Goal: Navigation & Orientation: Find specific page/section

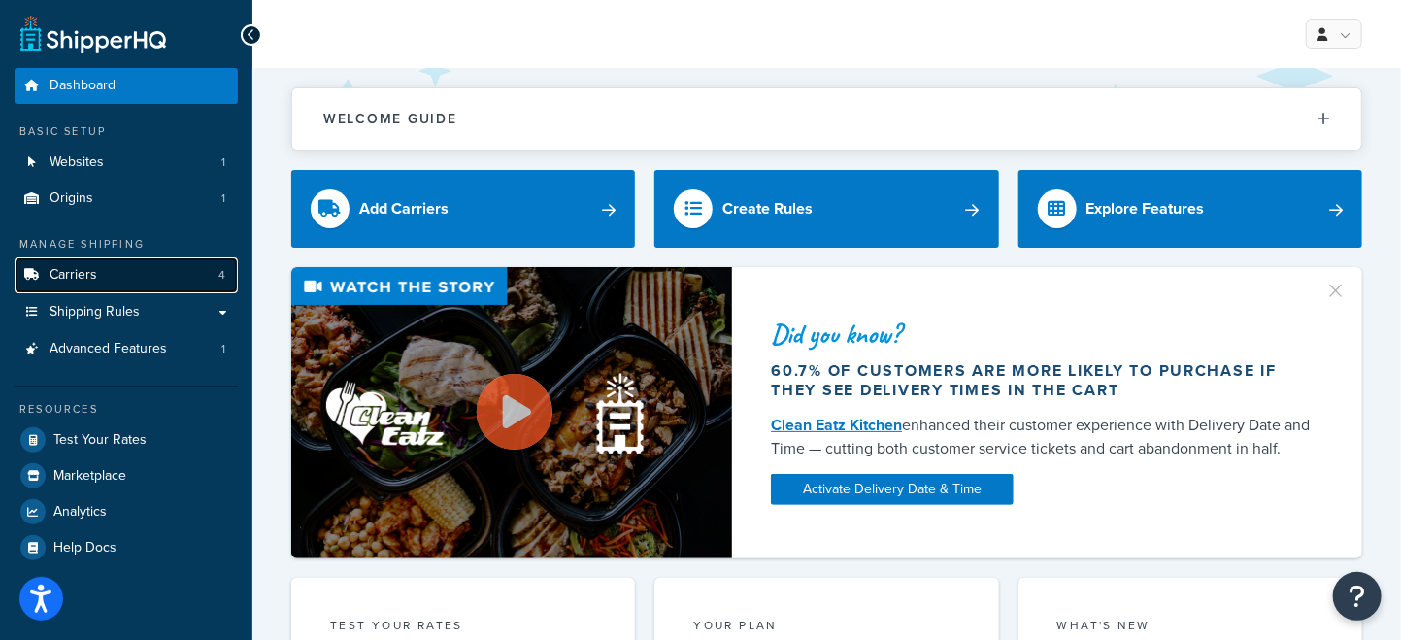
click at [111, 278] on link "Carriers 4" at bounding box center [126, 275] width 223 height 36
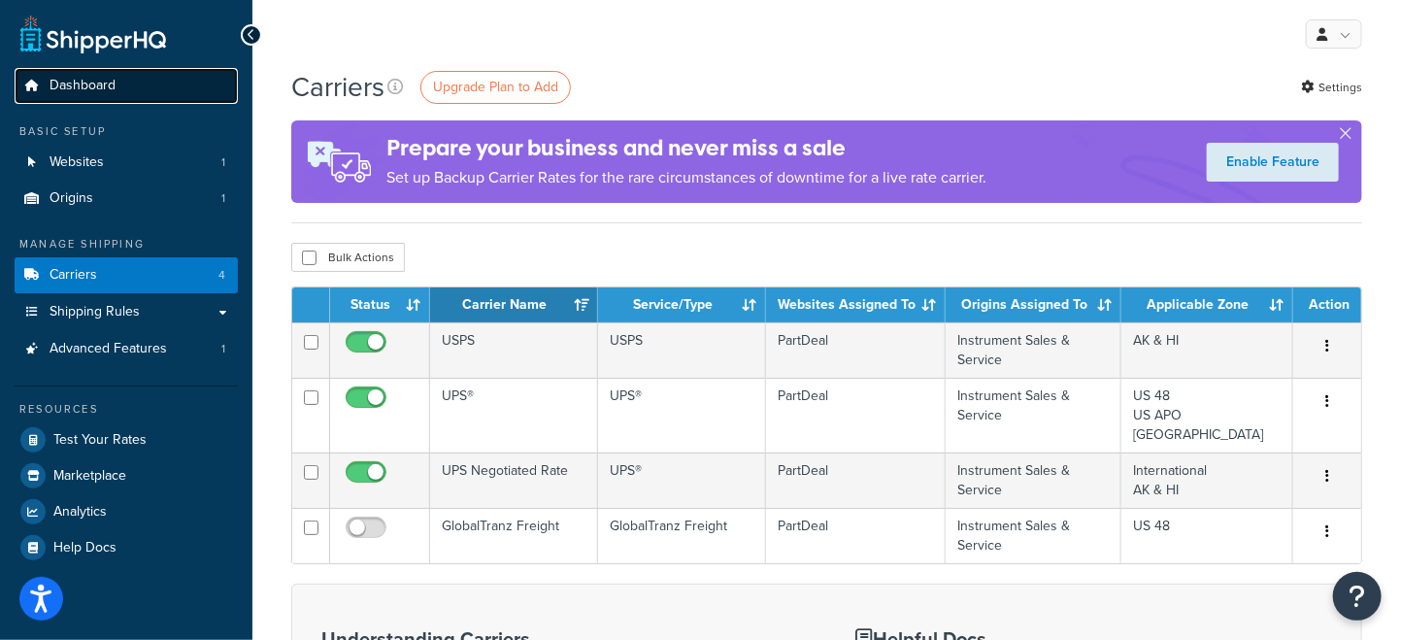
click at [80, 94] on span "Dashboard" at bounding box center [83, 86] width 66 height 17
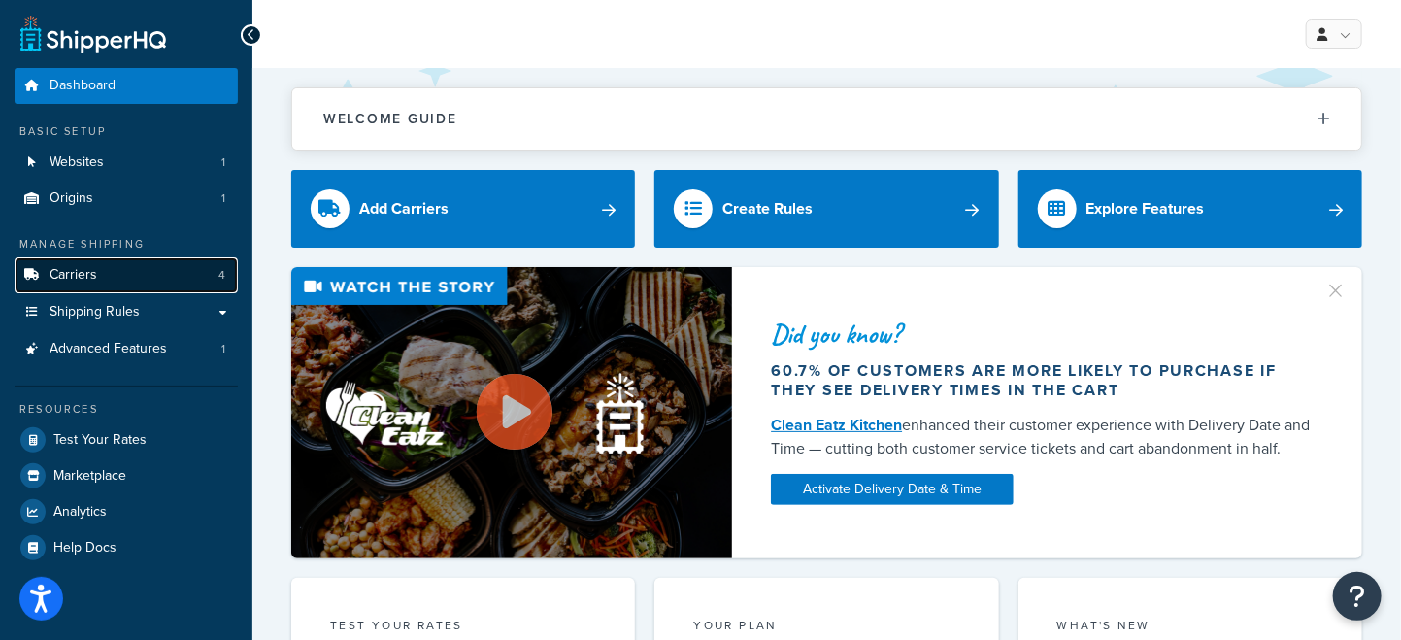
click at [76, 284] on link "Carriers 4" at bounding box center [126, 275] width 223 height 36
